Goal: Use online tool/utility: Utilize a website feature to perform a specific function

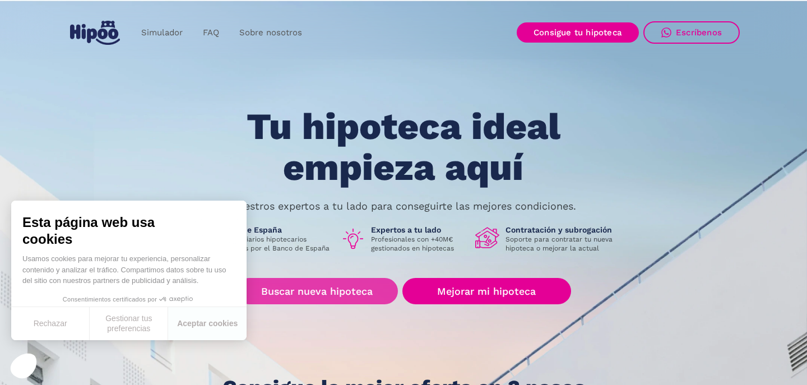
click at [322, 304] on link "Buscar nueva hipoteca" at bounding box center [317, 291] width 162 height 26
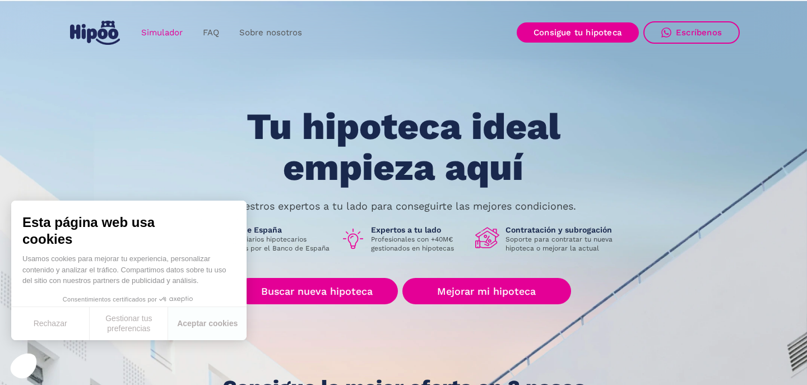
click at [164, 24] on link "Simulador" at bounding box center [162, 33] width 62 height 22
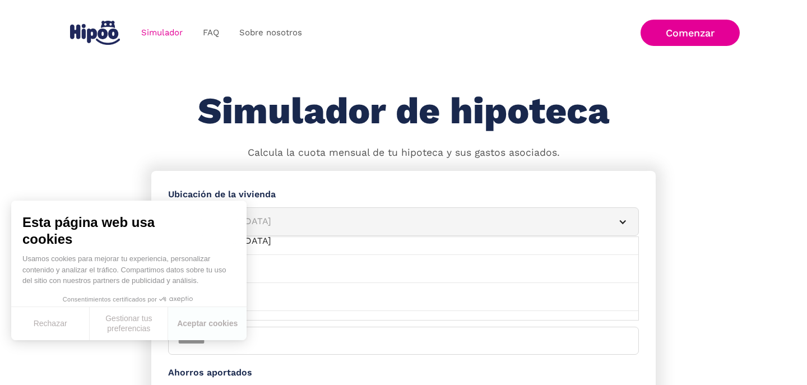
scroll to position [350, 0]
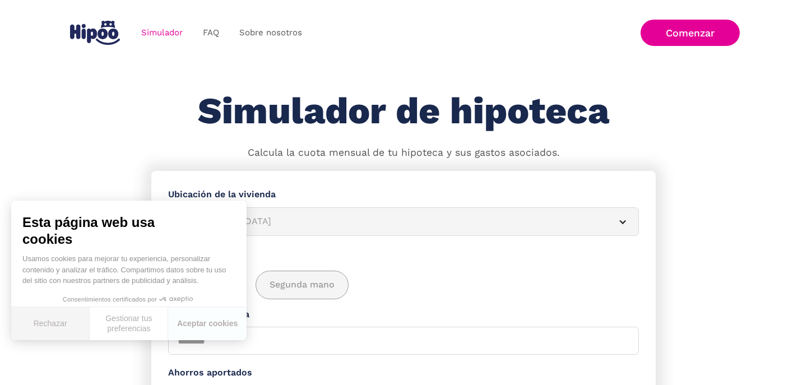
click at [56, 332] on button "Rechazar" at bounding box center [50, 323] width 78 height 33
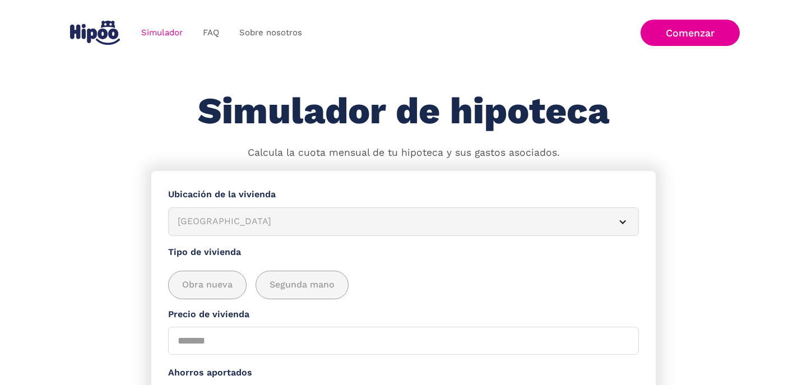
scroll to position [0, 0]
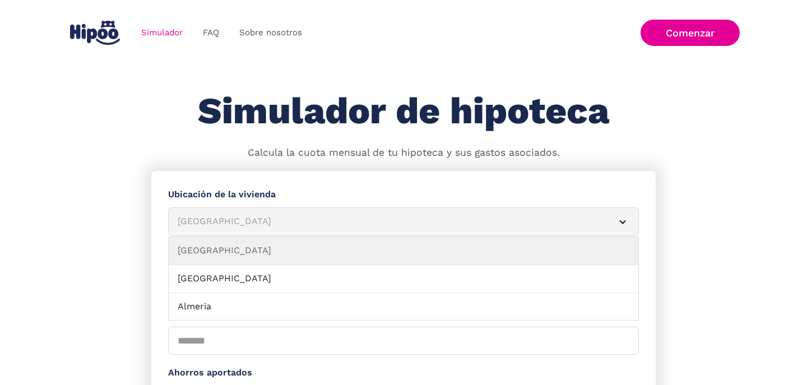
click at [272, 220] on div "[GEOGRAPHIC_DATA]" at bounding box center [390, 222] width 425 height 14
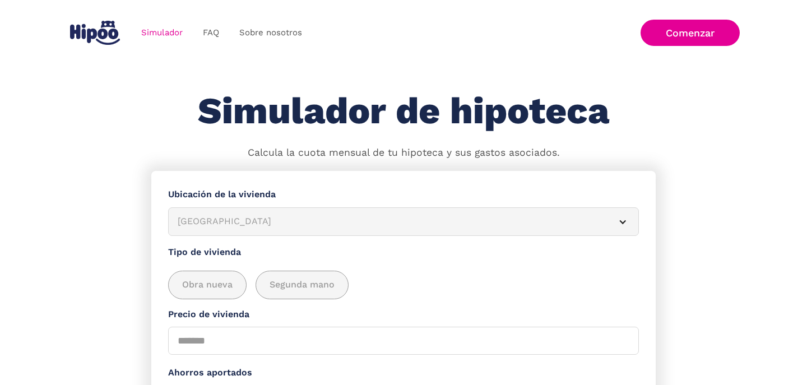
click at [272, 220] on div "[GEOGRAPHIC_DATA]" at bounding box center [390, 222] width 425 height 14
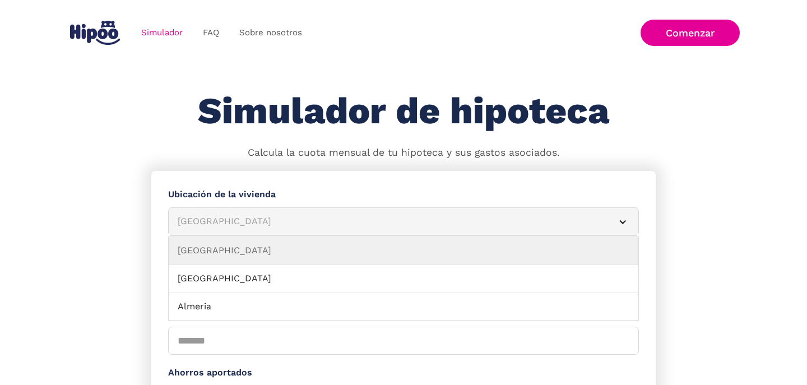
click at [245, 213] on article "Albacete" at bounding box center [403, 221] width 471 height 29
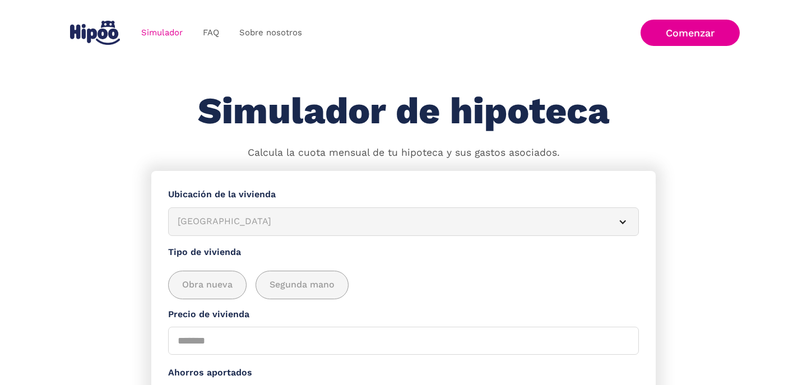
click at [245, 213] on article "Albacete" at bounding box center [403, 221] width 471 height 29
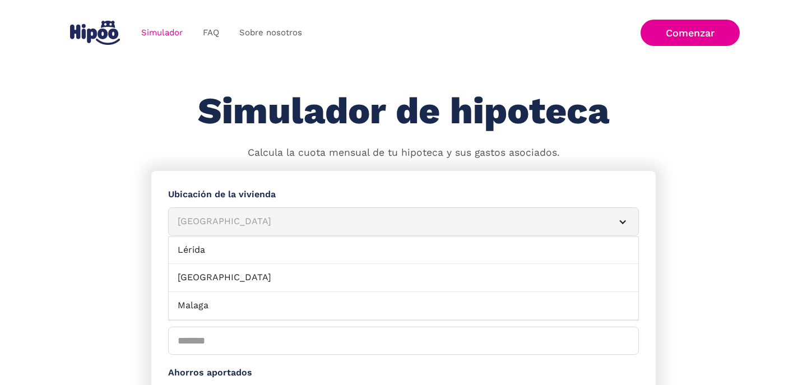
scroll to position [782, 0]
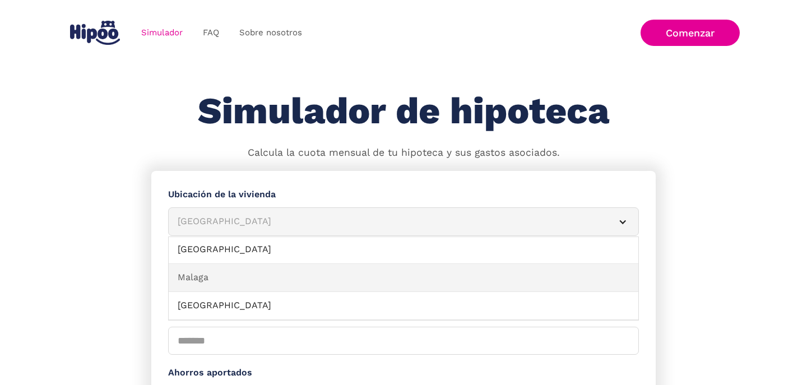
click at [278, 281] on link "Malaga" at bounding box center [403, 278] width 469 height 28
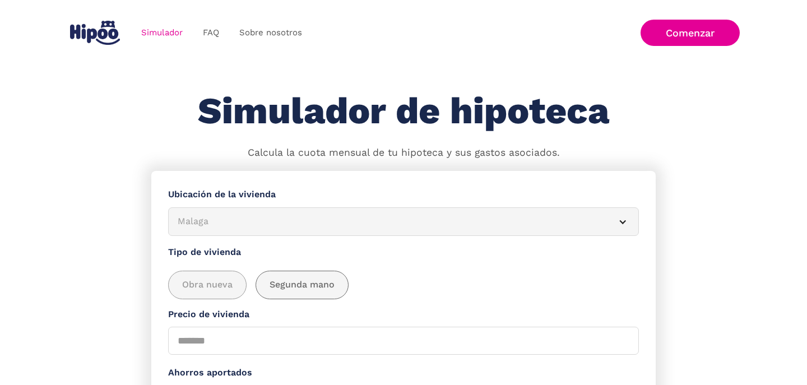
click at [322, 290] on span "Segunda mano" at bounding box center [301, 285] width 65 height 14
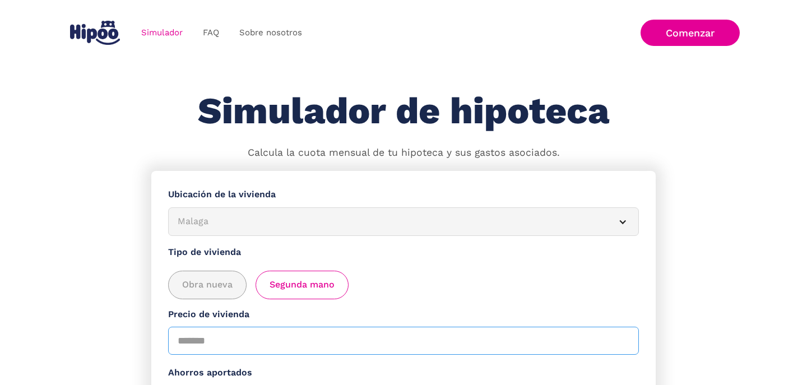
click at [216, 336] on input "Precio de vivienda" at bounding box center [403, 341] width 471 height 28
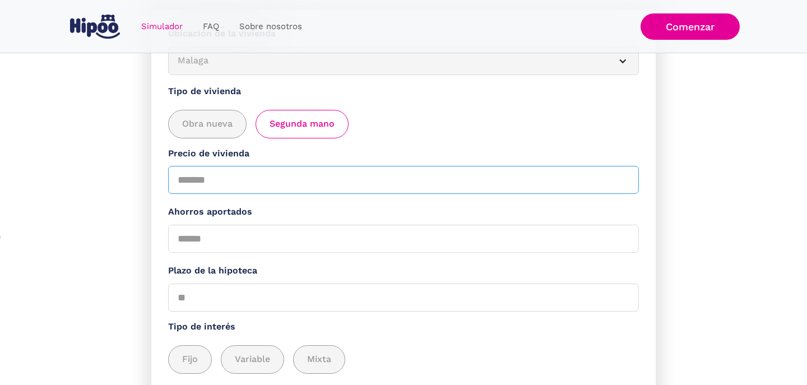
scroll to position [164, 0]
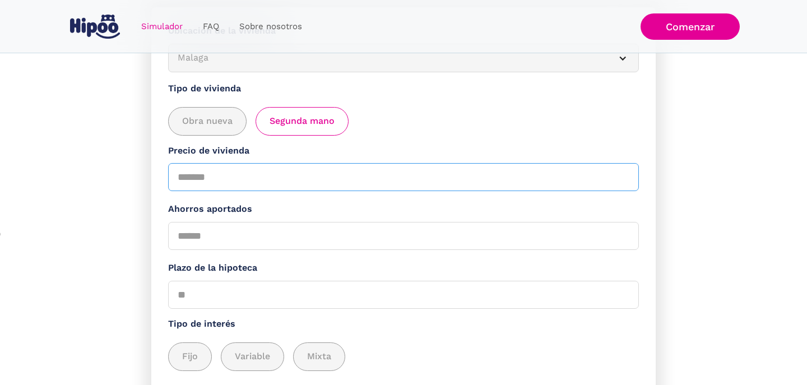
type input "******"
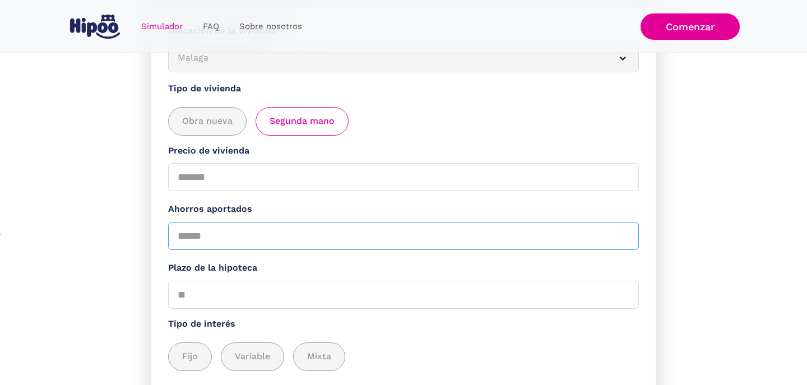
click at [298, 238] on input "Ahorros aportados" at bounding box center [403, 236] width 471 height 28
type input "*"
type input "*****"
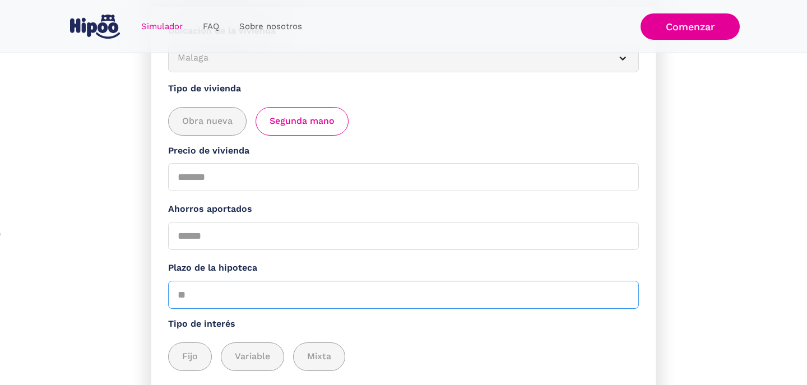
click at [215, 305] on input "Plazo de la hipoteca" at bounding box center [403, 295] width 471 height 28
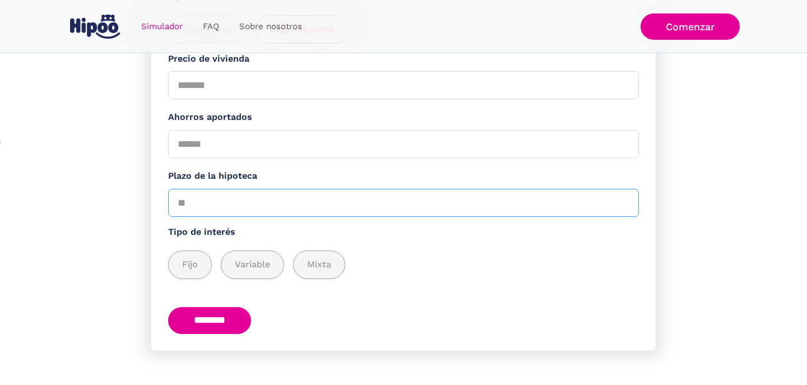
scroll to position [264, 0]
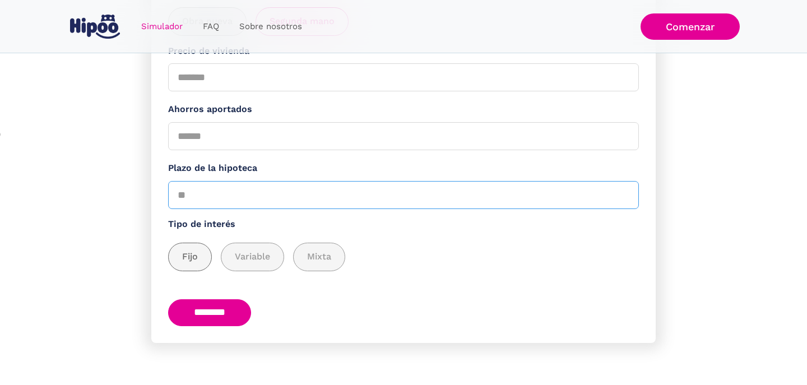
type input "**"
click at [187, 250] on span "Fijo" at bounding box center [190, 257] width 16 height 14
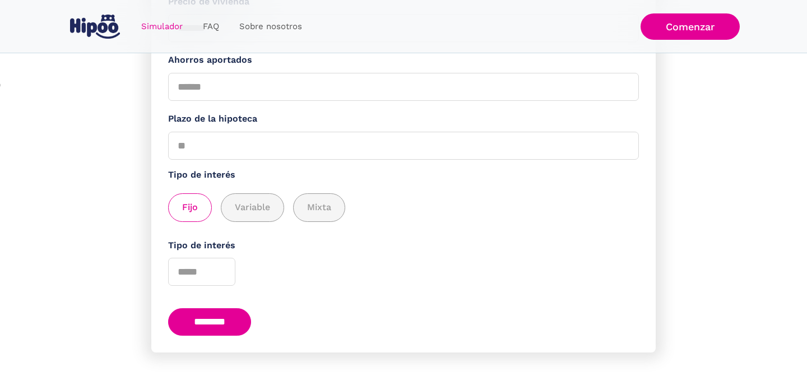
scroll to position [323, 0]
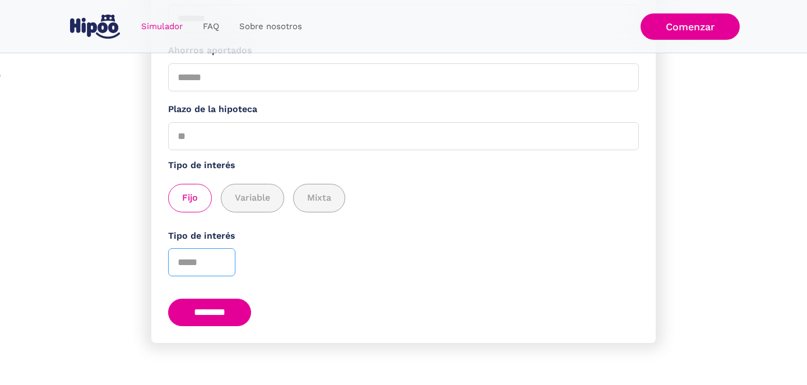
click at [185, 258] on input "Tipo de interés" at bounding box center [201, 262] width 67 height 28
type input "*"
click at [235, 311] on input "********" at bounding box center [209, 312] width 83 height 27
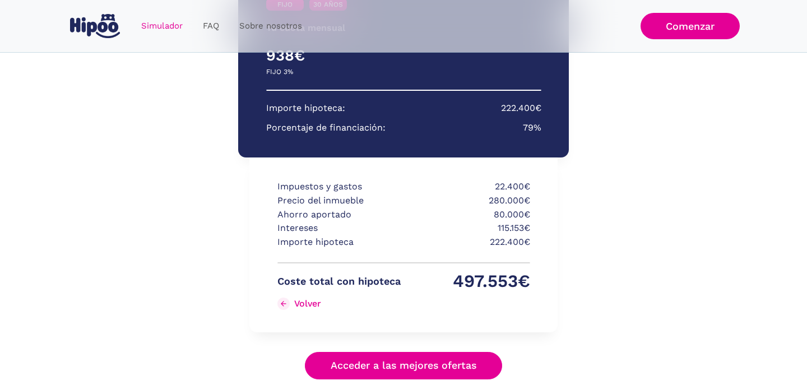
scroll to position [232, 0]
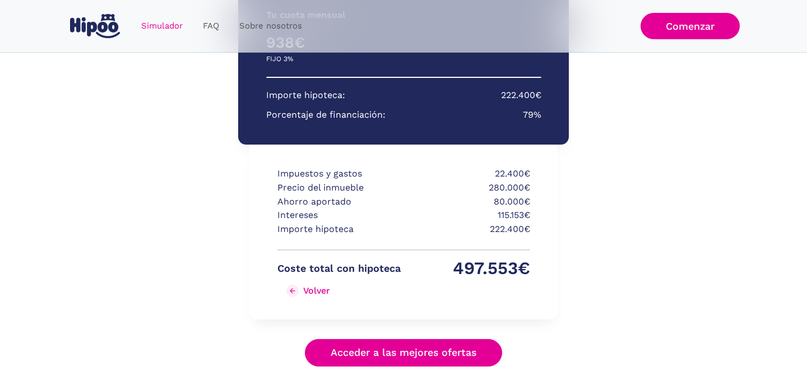
click at [302, 294] on link "Volver" at bounding box center [338, 291] width 123 height 18
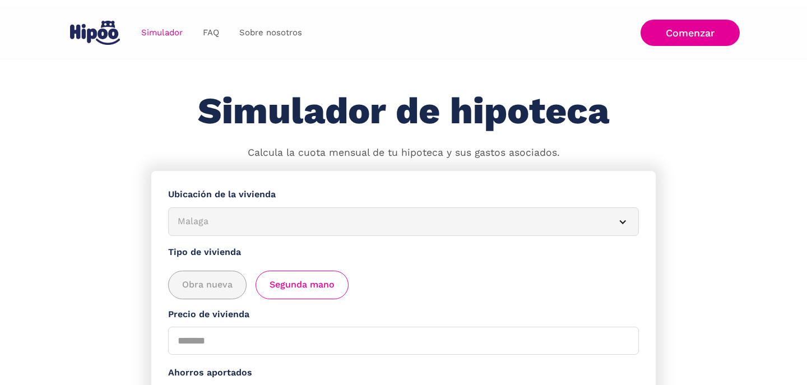
scroll to position [323, 0]
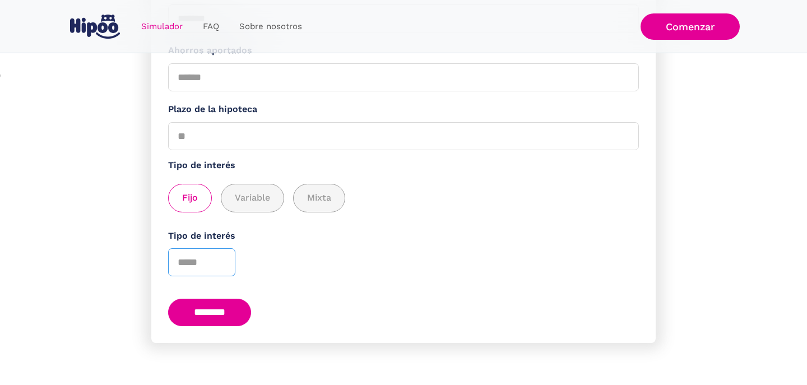
click at [192, 255] on input "*" at bounding box center [201, 262] width 67 height 28
type input "*"
click at [240, 318] on input "********" at bounding box center [209, 312] width 83 height 27
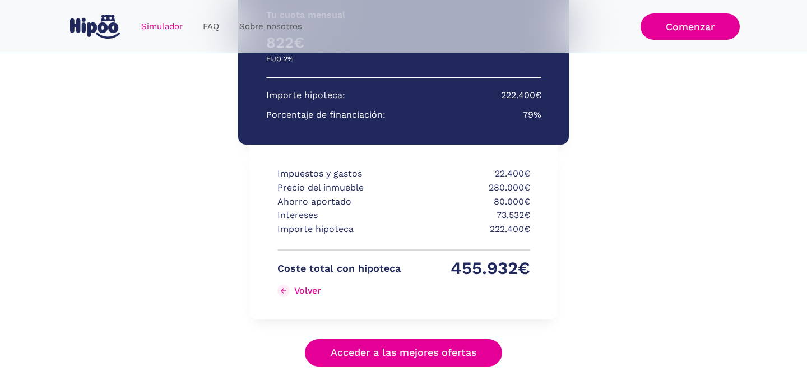
scroll to position [278, 0]
